Goal: Information Seeking & Learning: Learn about a topic

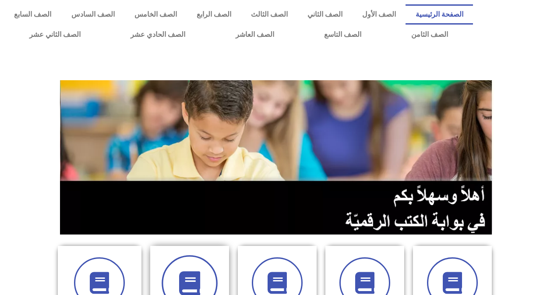
click at [205, 271] on span at bounding box center [190, 283] width 56 height 56
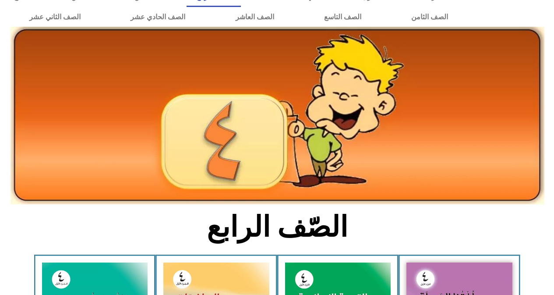
scroll to position [35, 0]
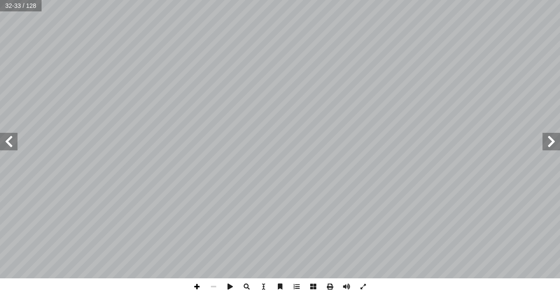
click at [194, 285] on span at bounding box center [197, 286] width 17 height 17
click at [379, 0] on html "الصفحة الرئيسية الصف الأول الصف الثاني الصف الثالث الصف الرابع الصف الخامس الصف…" at bounding box center [280, 29] width 560 height 58
click at [413, 58] on html "الصفحة الرئيسية الصف الأول الصف الثاني الصف الثالث الصف الرابع الصف الخامس الصف…" at bounding box center [280, 29] width 560 height 58
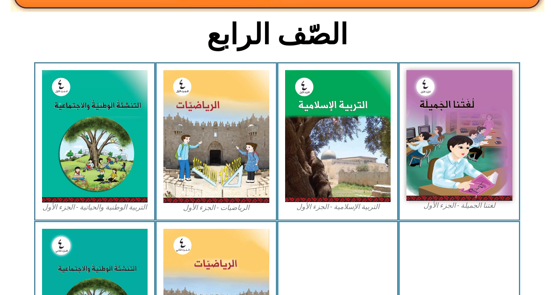
scroll to position [216, 0]
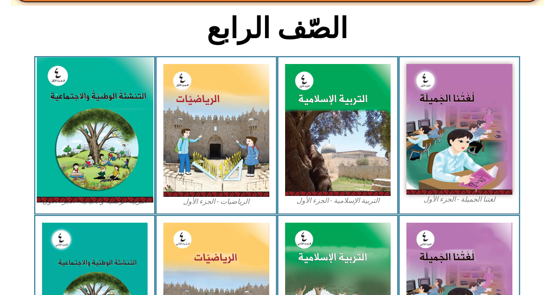
click at [84, 126] on img at bounding box center [94, 129] width 116 height 145
